Goal: Find specific fact: Find specific fact

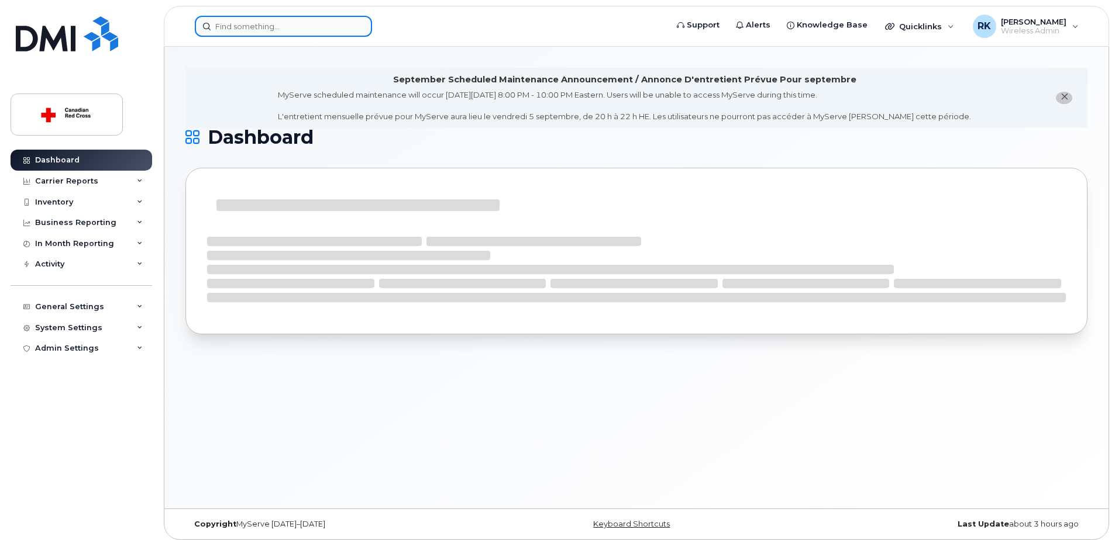
click at [314, 24] on input at bounding box center [283, 26] width 177 height 21
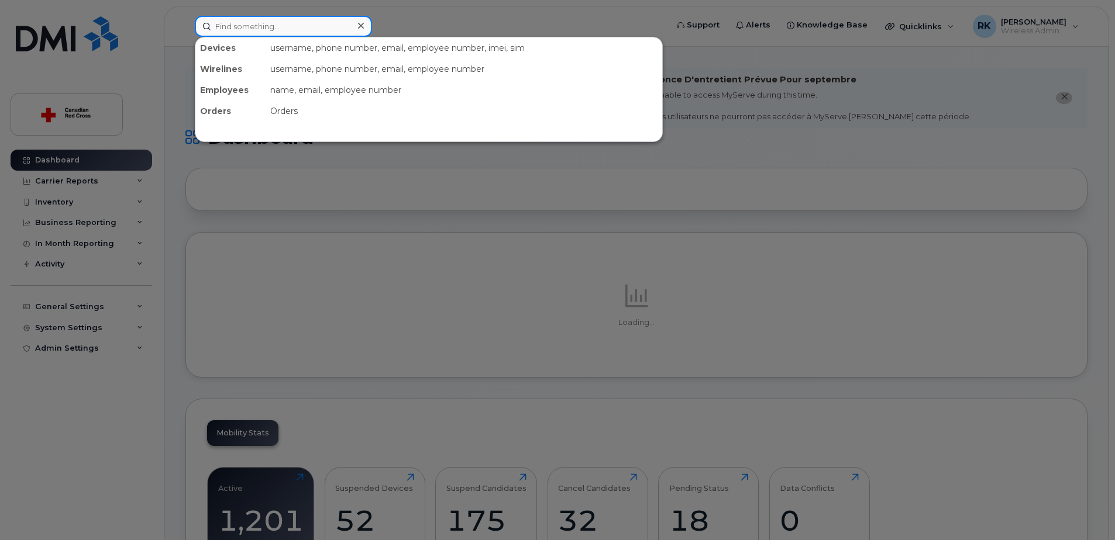
paste input "4373266825"
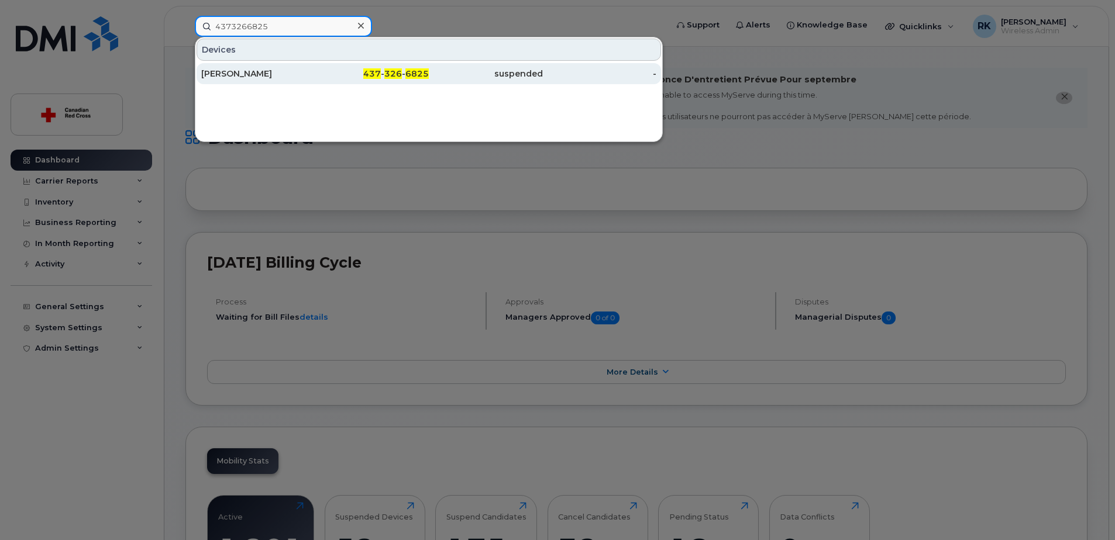
type input "4373266825"
click at [308, 79] on div "[PERSON_NAME]" at bounding box center [258, 74] width 114 height 12
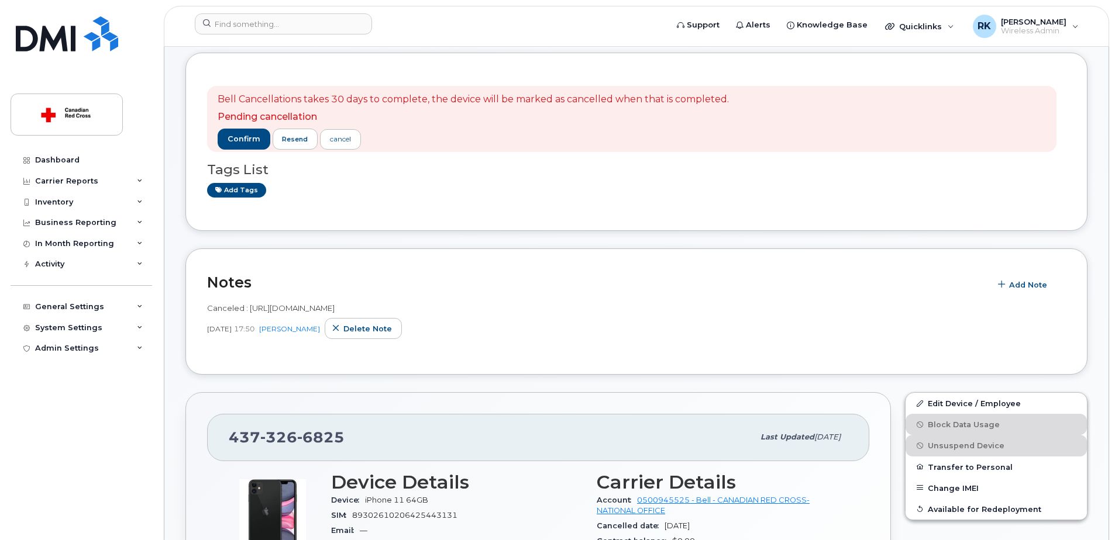
scroll to position [58, 0]
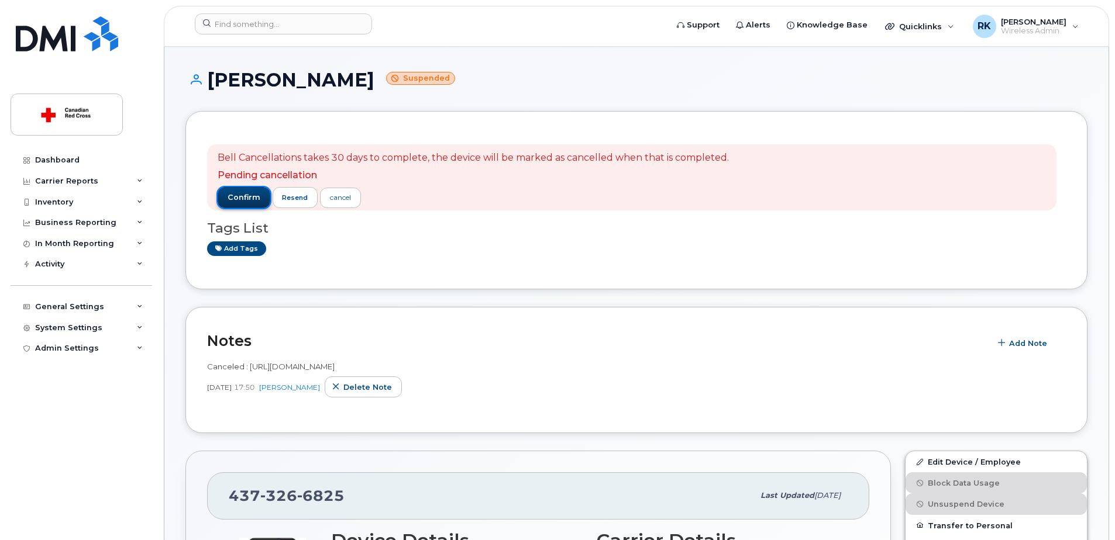
click at [246, 195] on span "confirm" at bounding box center [243, 197] width 33 height 11
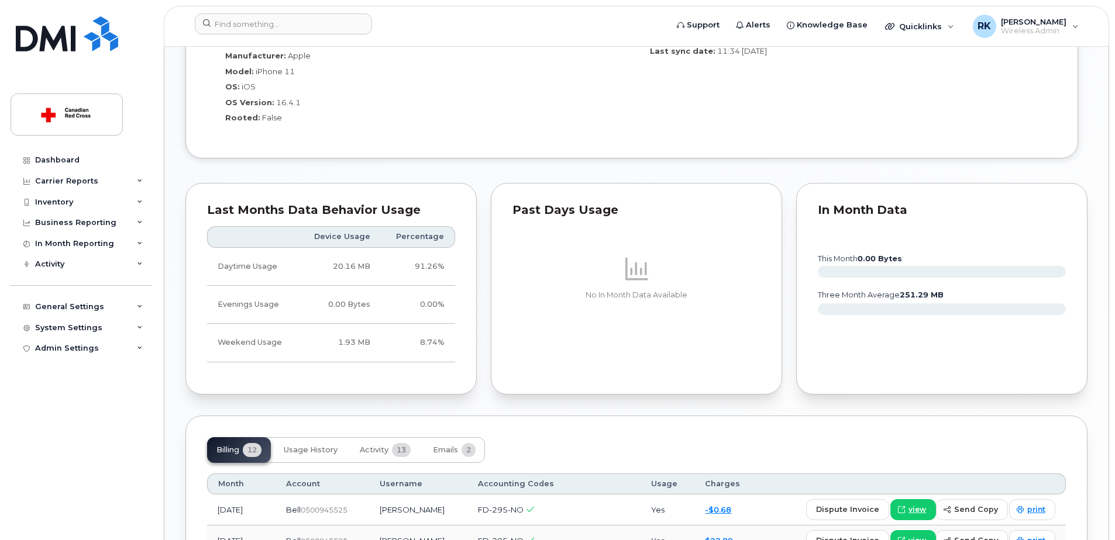
scroll to position [1053, 0]
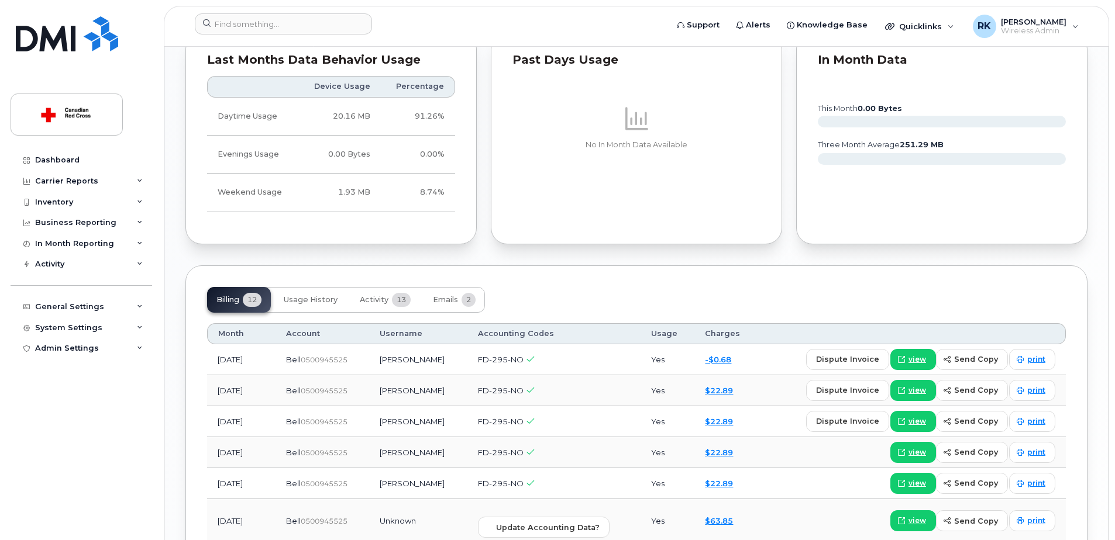
drag, startPoint x: 531, startPoint y: 301, endPoint x: 848, endPoint y: 294, distance: 317.0
click at [848, 294] on div "Billing 12 Usage History Activity 13 Emails 2" at bounding box center [636, 300] width 858 height 26
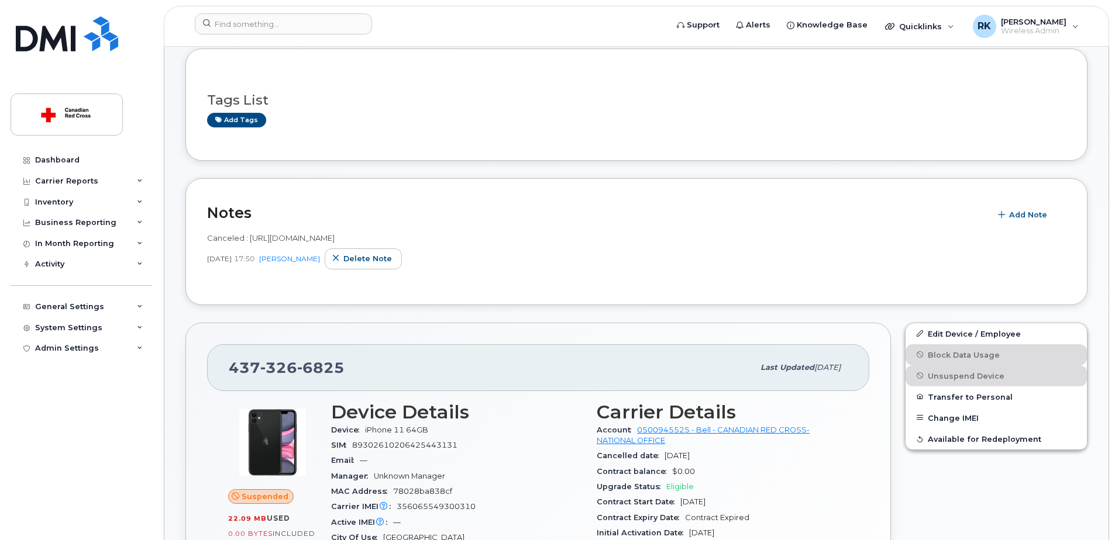
scroll to position [0, 0]
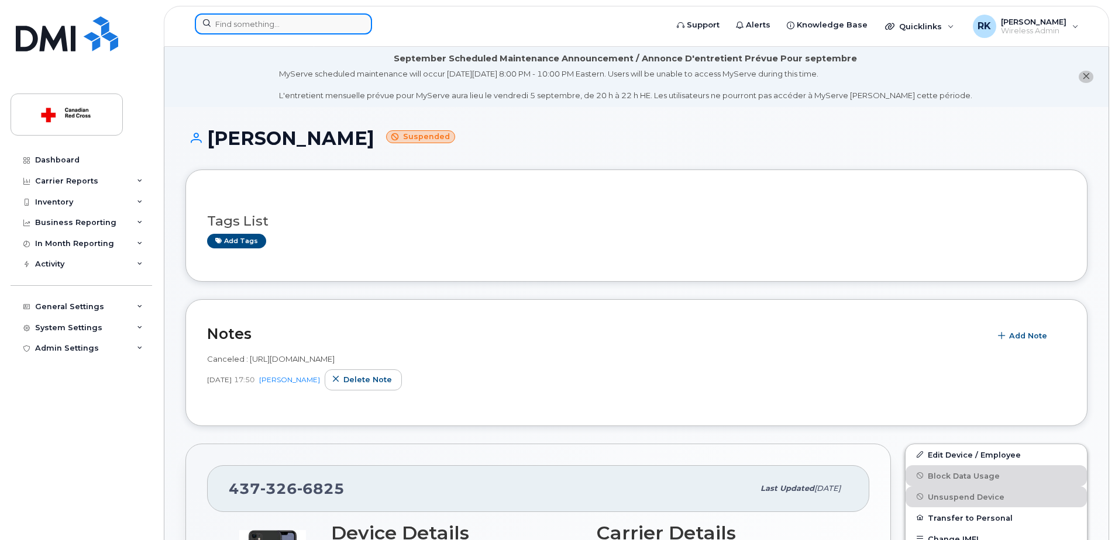
click at [263, 20] on input at bounding box center [283, 23] width 177 height 21
paste input "416) 578-4925"
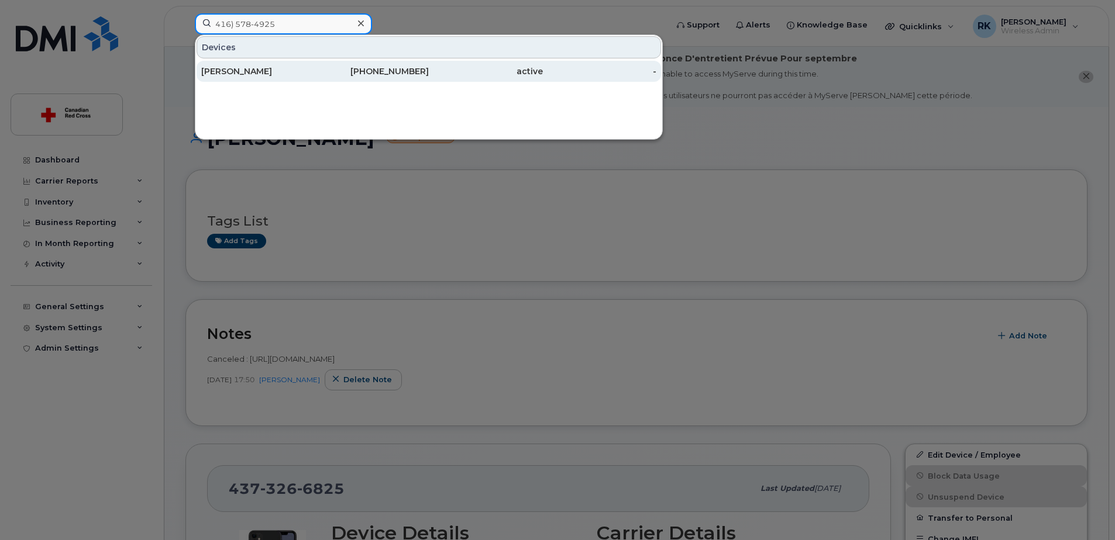
type input "416) 578-4925"
click at [254, 70] on div "[PERSON_NAME]" at bounding box center [258, 71] width 114 height 12
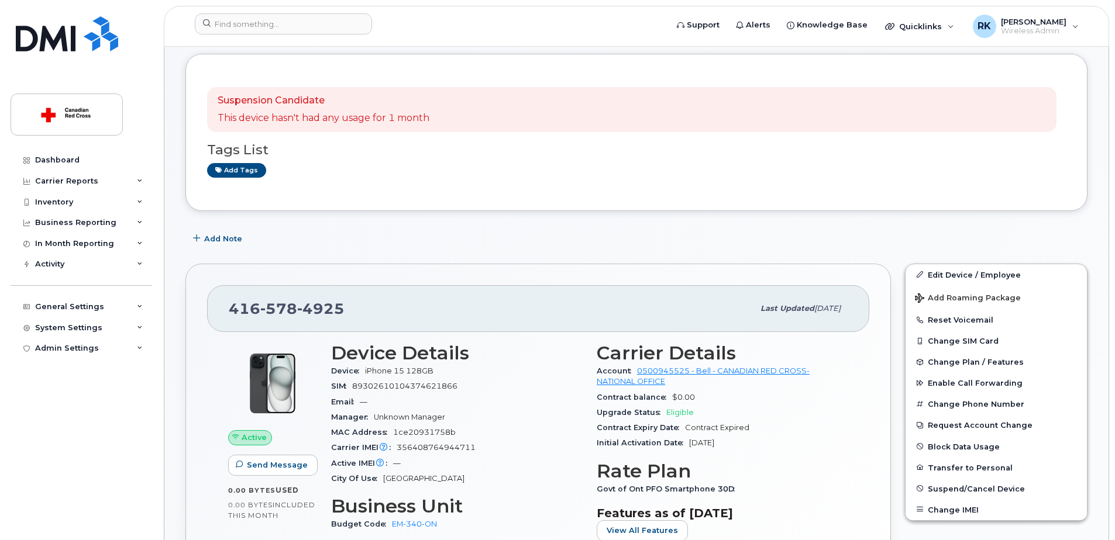
scroll to position [175, 0]
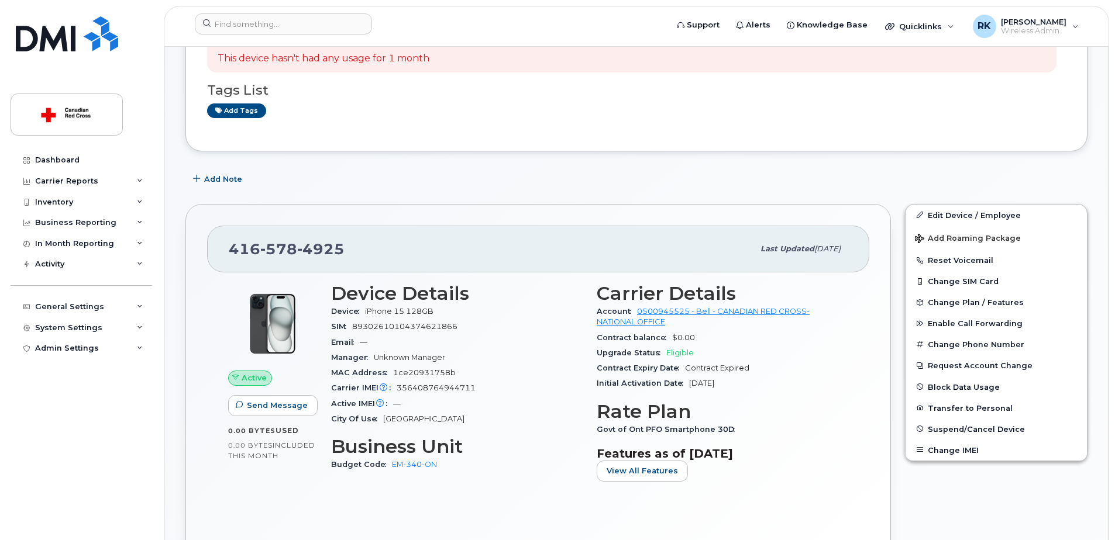
click at [415, 384] on span "356408764944711" at bounding box center [435, 388] width 79 height 9
drag, startPoint x: 415, startPoint y: 384, endPoint x: 421, endPoint y: 388, distance: 7.6
copy span "356408764944711"
click at [251, 242] on span "416 578 4925" at bounding box center [287, 249] width 116 height 18
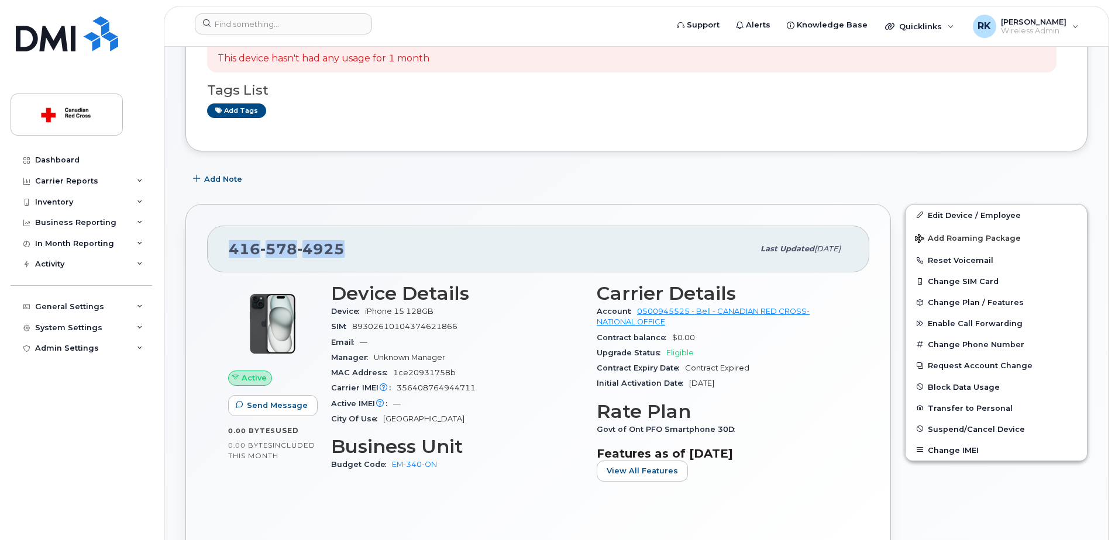
click at [251, 242] on span "416 578 4925" at bounding box center [287, 249] width 116 height 18
copy span "416 578 4925"
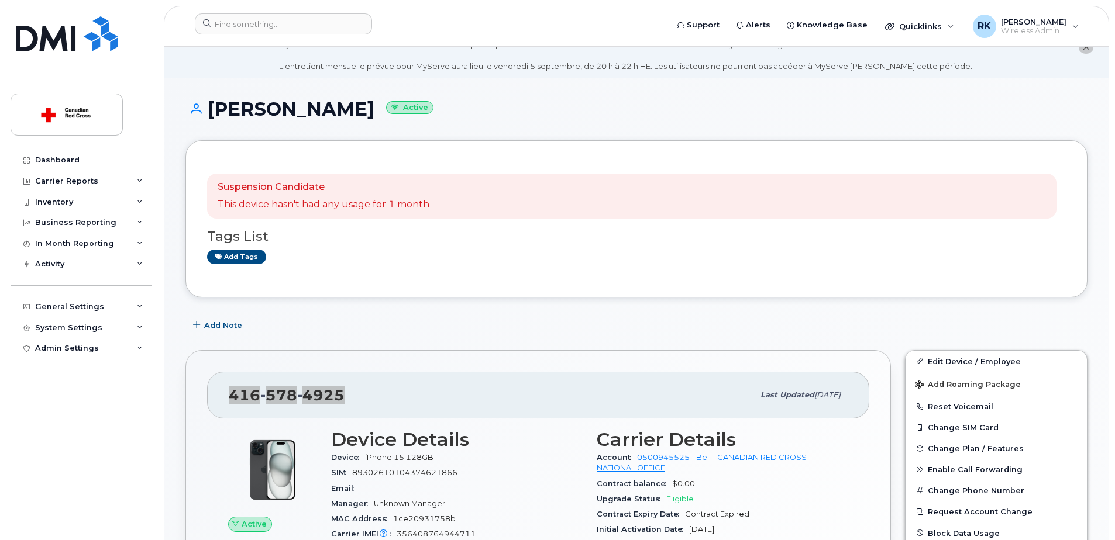
scroll to position [0, 0]
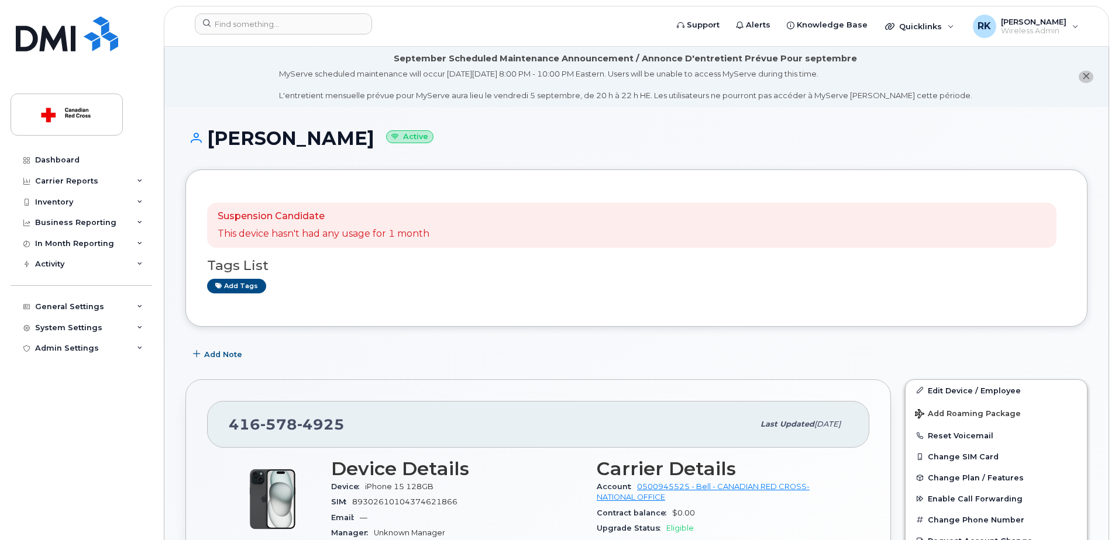
click at [290, 135] on h1 "Dayna Eckert Active" at bounding box center [636, 138] width 902 height 20
copy h1 "[PERSON_NAME]"
